Goal: Task Accomplishment & Management: Use online tool/utility

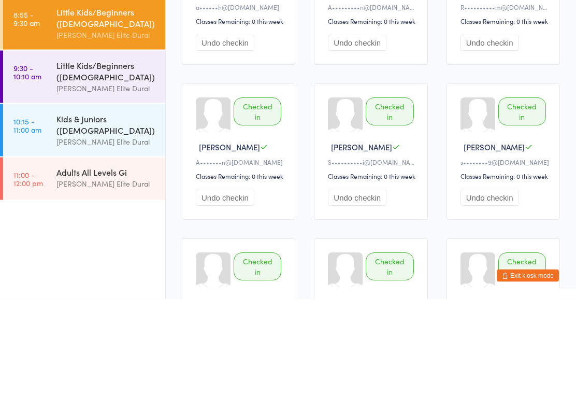
click at [113, 210] on div "Kids & Juniors ([DEMOGRAPHIC_DATA])" at bounding box center [106, 221] width 100 height 23
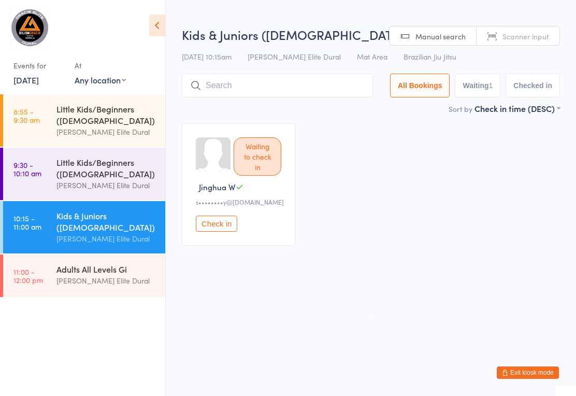
click at [274, 91] on input "search" at bounding box center [277, 86] width 191 height 24
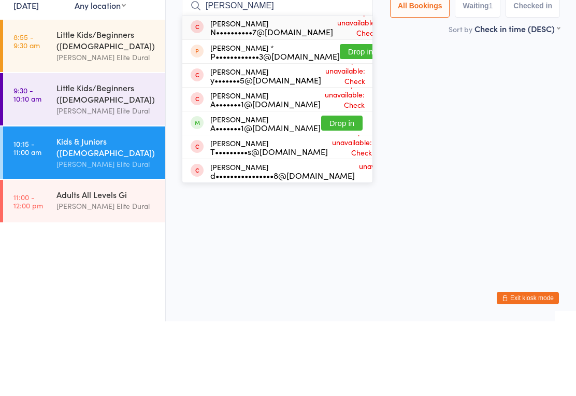
type input "Pate"
click at [334, 190] on button "Drop in" at bounding box center [341, 197] width 41 height 15
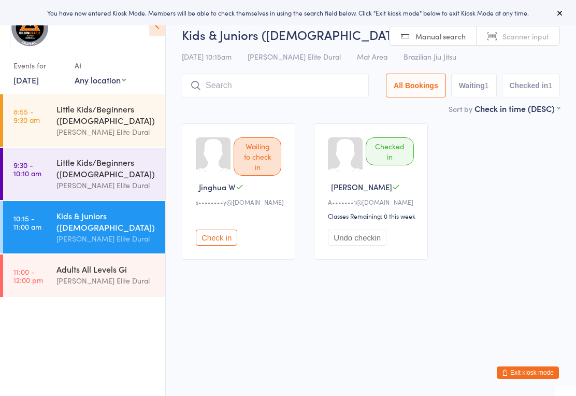
click at [135, 178] on div "Little Kids/Beginners ([DEMOGRAPHIC_DATA])" at bounding box center [106, 167] width 100 height 23
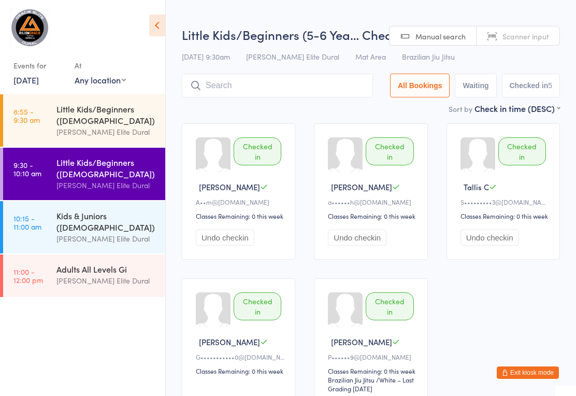
click at [122, 229] on div "Kids & Juniors ([DEMOGRAPHIC_DATA])" at bounding box center [106, 221] width 100 height 23
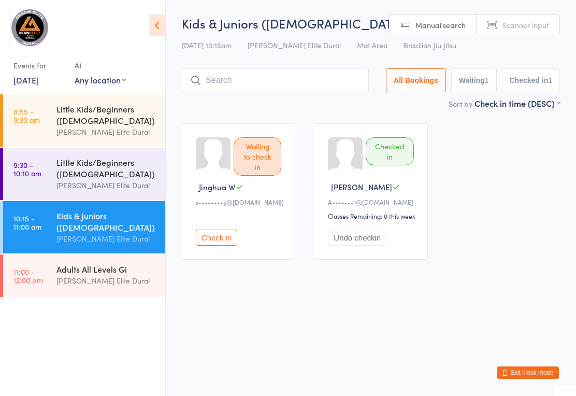
click at [270, 79] on input "search" at bounding box center [275, 80] width 187 height 24
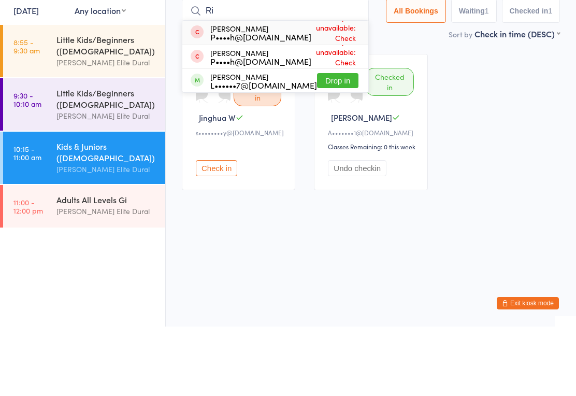
type input "Ri"
click at [251, 150] on div "L••••••7@[DOMAIN_NAME]" at bounding box center [263, 154] width 107 height 8
